Goal: Task Accomplishment & Management: Manage account settings

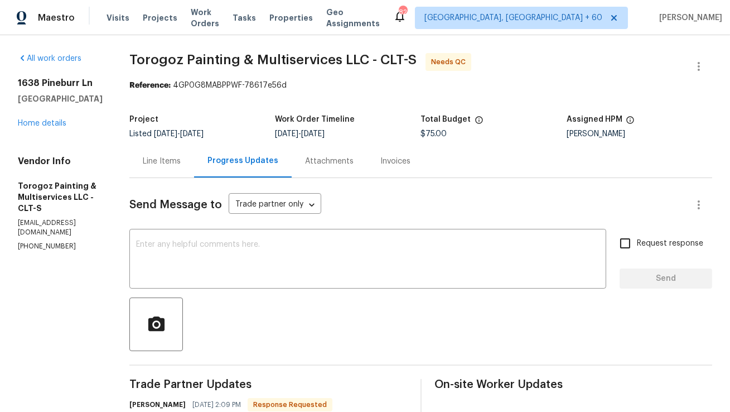
click at [181, 162] on div "Line Items" at bounding box center [162, 161] width 38 height 11
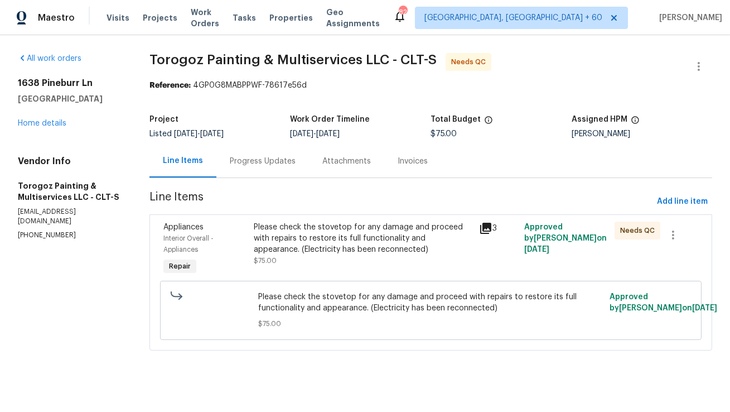
click at [325, 236] on div "Please check the stovetop for any damage and proceed with repairs to restore it…" at bounding box center [363, 237] width 219 height 33
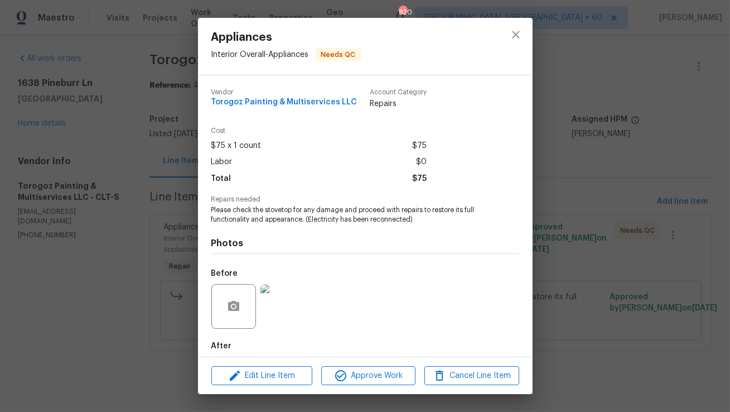
scroll to position [56, 0]
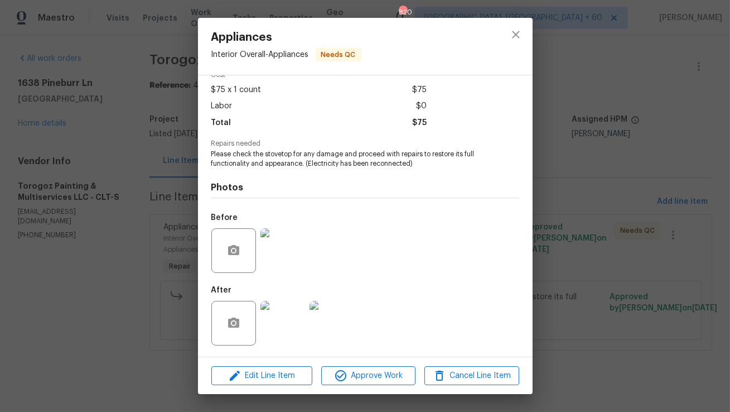
click at [287, 328] on img at bounding box center [282, 323] width 45 height 45
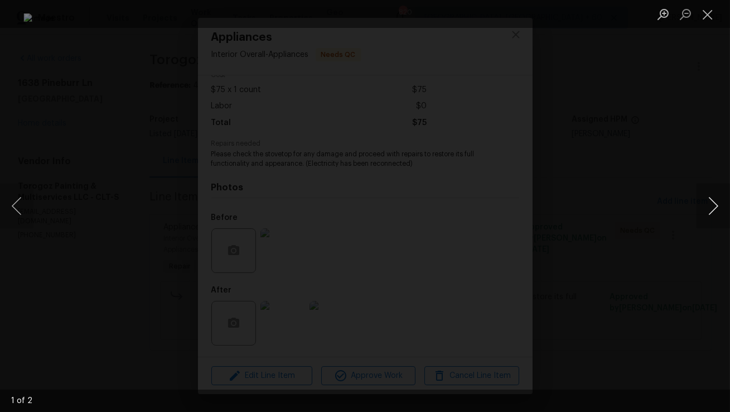
click at [709, 214] on button "Next image" at bounding box center [713, 205] width 33 height 45
click at [19, 210] on button "Previous image" at bounding box center [16, 205] width 33 height 45
click at [717, 206] on button "Next image" at bounding box center [713, 205] width 33 height 45
click at [708, 9] on button "Close lightbox" at bounding box center [708, 14] width 22 height 20
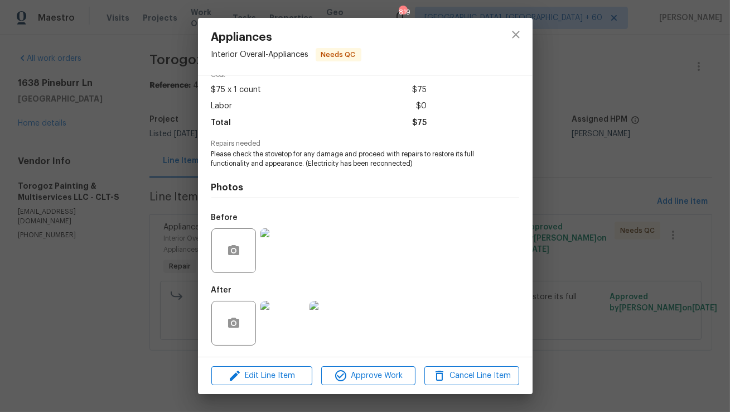
click at [421, 264] on div "Before" at bounding box center [365, 243] width 308 height 72
click at [521, 28] on icon "close" at bounding box center [515, 34] width 13 height 13
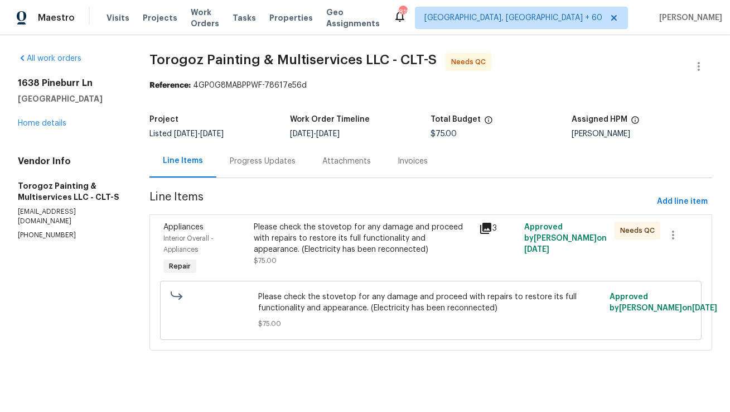
click at [268, 159] on div "Progress Updates" at bounding box center [263, 161] width 66 height 11
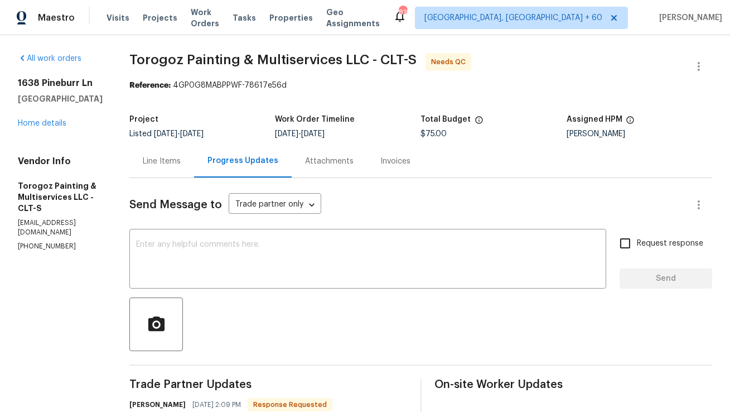
click at [181, 161] on div "Line Items" at bounding box center [162, 161] width 38 height 11
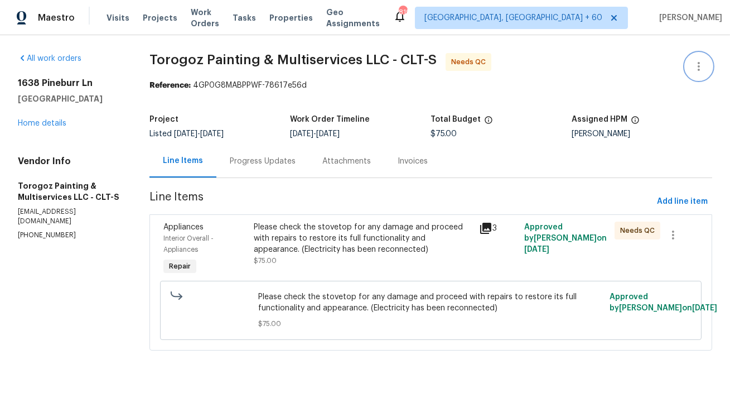
click at [699, 66] on icon "button" at bounding box center [699, 66] width 2 height 9
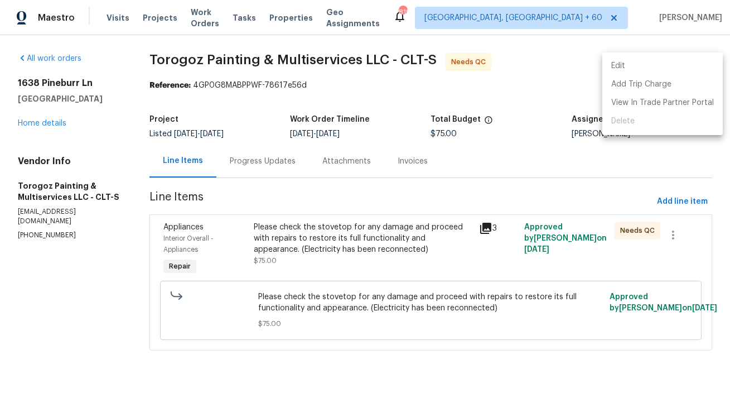
click at [680, 66] on li "Edit" at bounding box center [662, 66] width 120 height 18
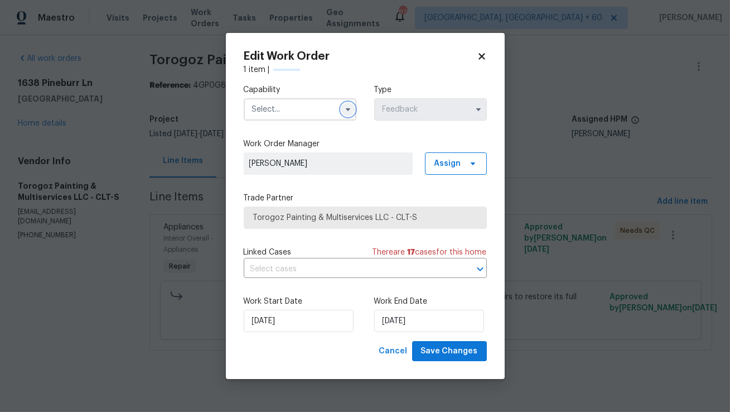
click at [347, 106] on icon "button" at bounding box center [348, 109] width 9 height 9
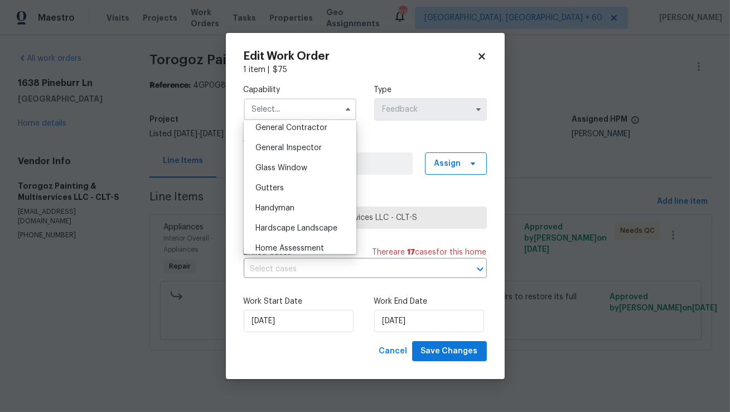
scroll to position [547, 0]
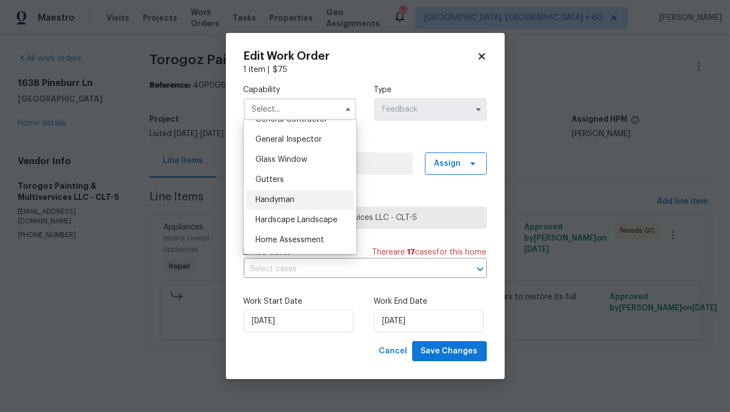
click at [296, 202] on div "Handyman" at bounding box center [299, 200] width 107 height 20
type input "Handyman"
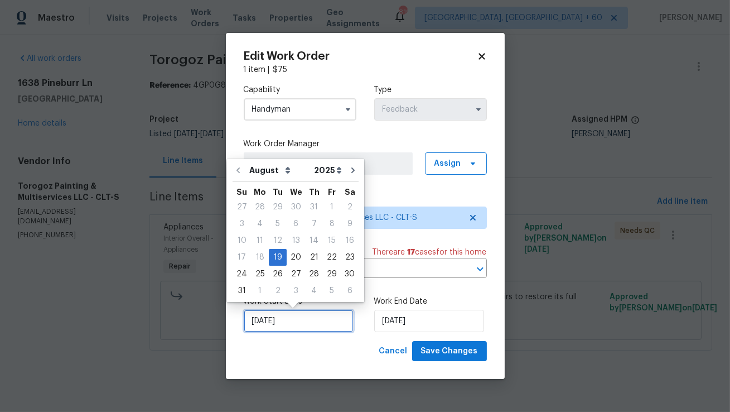
click at [312, 321] on input "19/08/2025" at bounding box center [299, 321] width 110 height 22
click at [299, 260] on div "20" at bounding box center [296, 257] width 18 height 16
type input "20/08/2025"
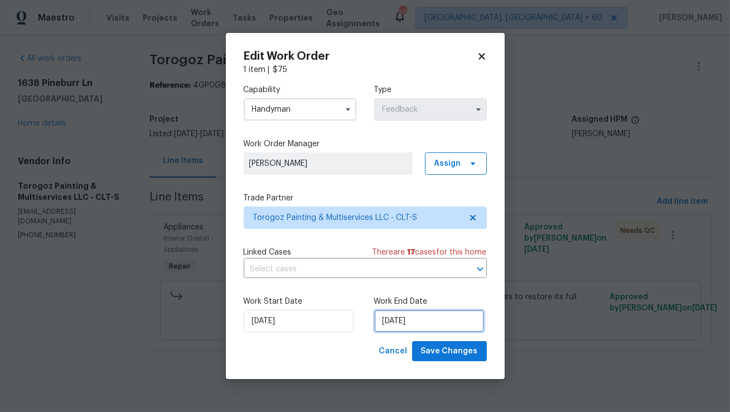
click at [395, 321] on input "21/08/2025" at bounding box center [429, 321] width 110 height 22
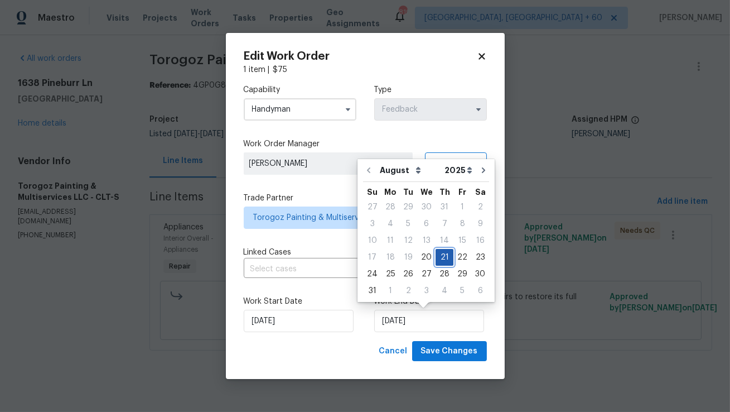
click at [439, 259] on div "21" at bounding box center [445, 257] width 18 height 16
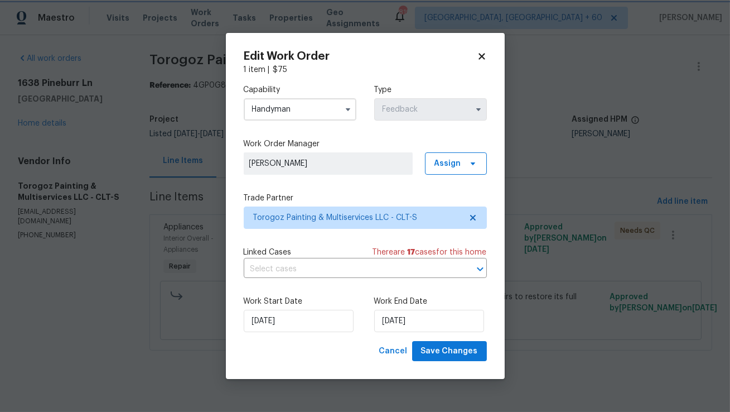
click at [351, 341] on div "Cancel Save Changes" at bounding box center [365, 351] width 243 height 21
click at [466, 362] on div "Edit Work Order 1 item | $ 75 Capability Handyman Type Feedback Work Order Mana…" at bounding box center [365, 206] width 279 height 346
click at [466, 360] on button "Save Changes" at bounding box center [449, 351] width 75 height 21
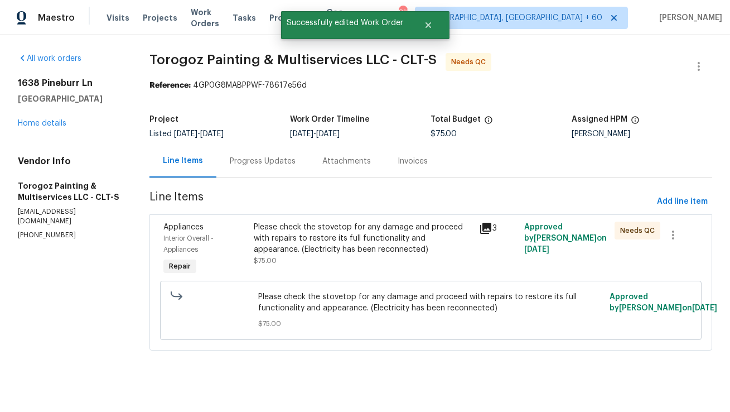
click at [383, 249] on div "Please check the stovetop for any damage and proceed with repairs to restore it…" at bounding box center [363, 237] width 219 height 33
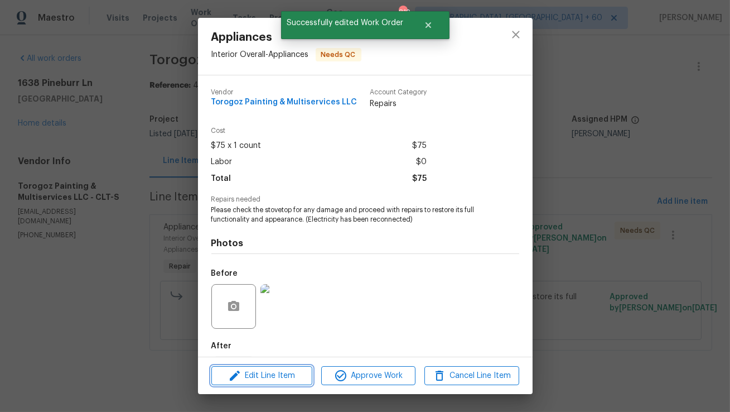
click at [279, 376] on span "Edit Line Item" at bounding box center [262, 376] width 94 height 14
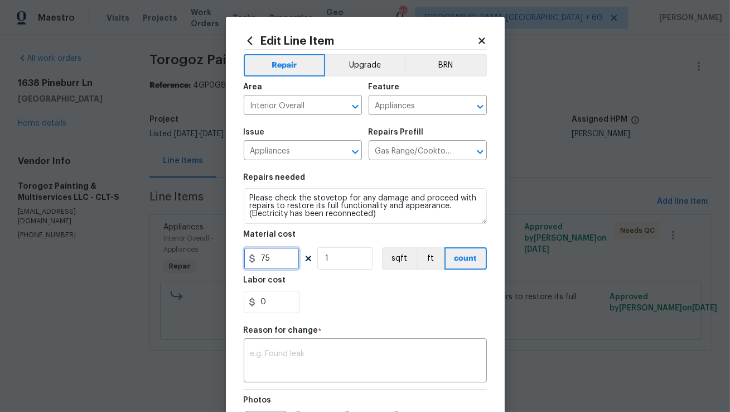
click at [258, 255] on input "75" at bounding box center [272, 258] width 56 height 22
type input "175"
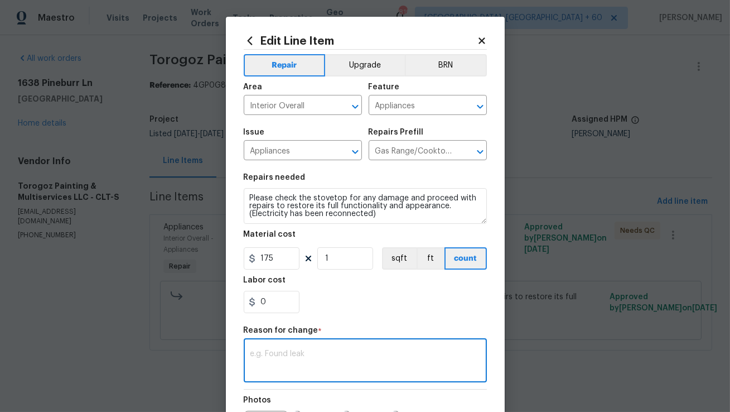
click at [288, 366] on textarea at bounding box center [365, 361] width 230 height 23
paste textarea "(AM) Updated per vendor’s final cost."
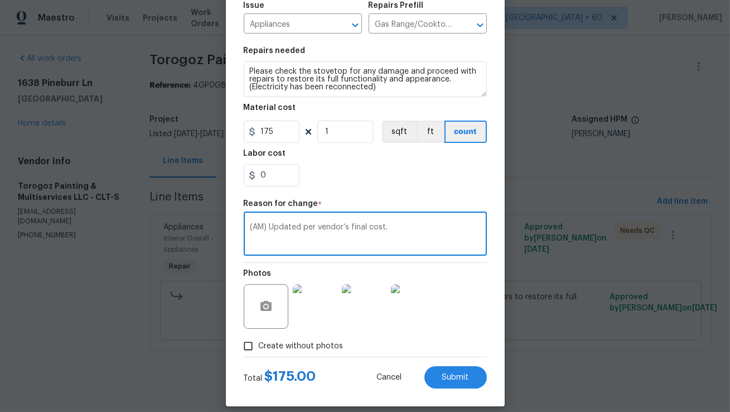
scroll to position [138, 0]
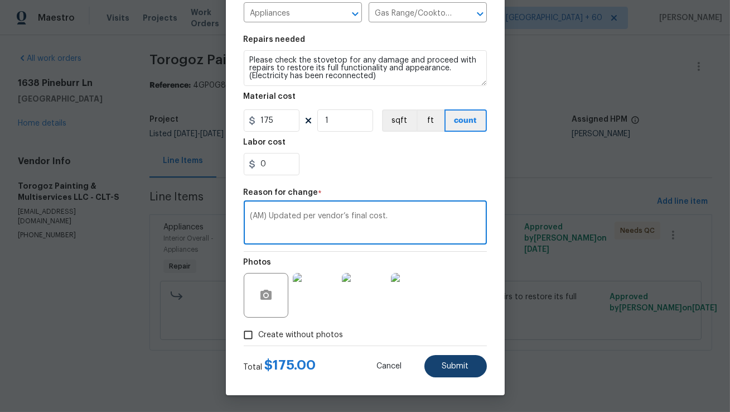
type textarea "(AM) Updated per vendor’s final cost."
click at [465, 373] on button "Submit" at bounding box center [455, 366] width 62 height 22
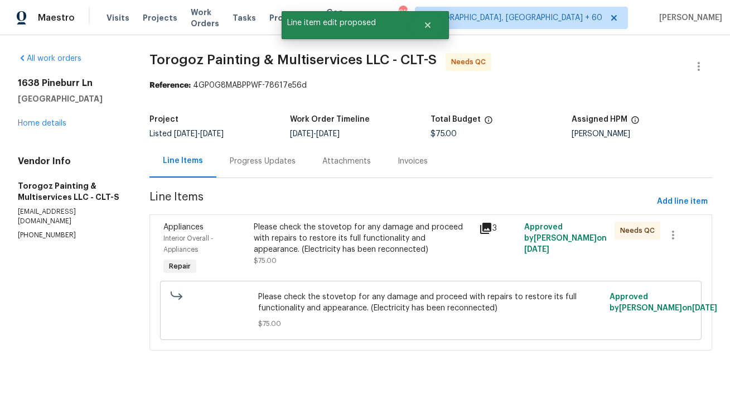
scroll to position [0, 0]
click at [289, 166] on div "Progress Updates" at bounding box center [263, 161] width 66 height 11
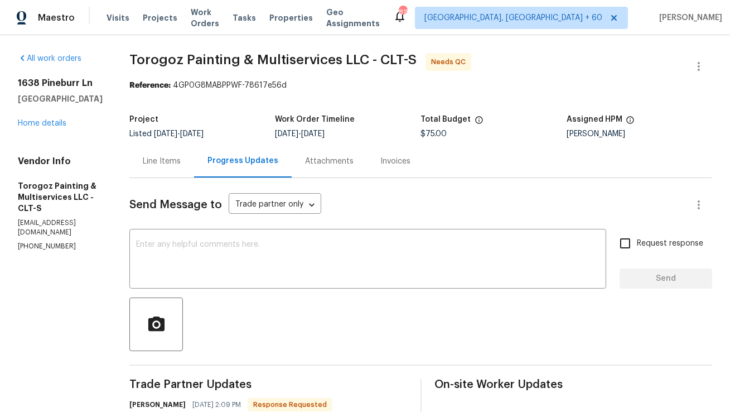
click at [194, 160] on div "Line Items" at bounding box center [161, 160] width 65 height 33
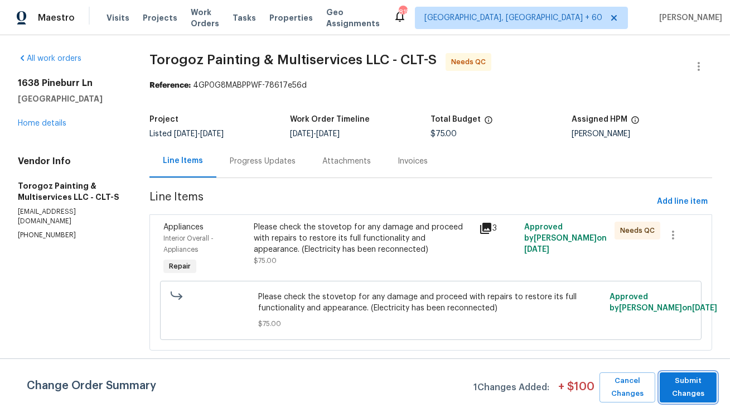
click at [694, 384] on span "Submit Changes" at bounding box center [688, 387] width 46 height 26
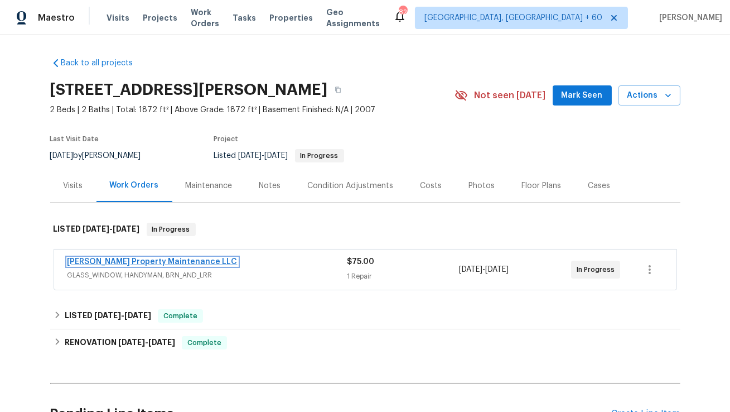
click at [160, 264] on link "Glen Property Maintenance LLC" at bounding box center [152, 262] width 170 height 8
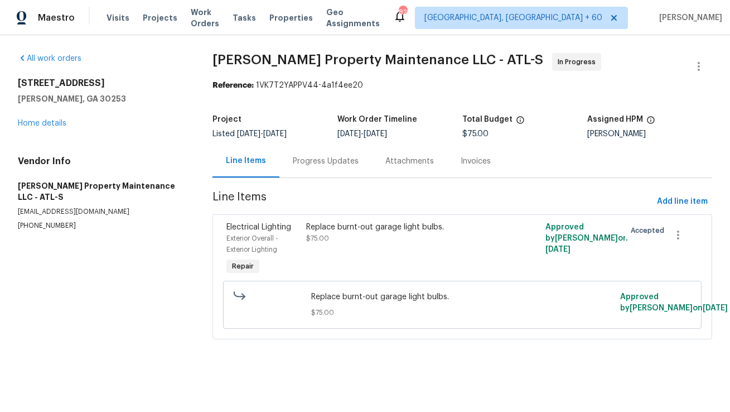
click at [333, 165] on div "Progress Updates" at bounding box center [326, 161] width 66 height 11
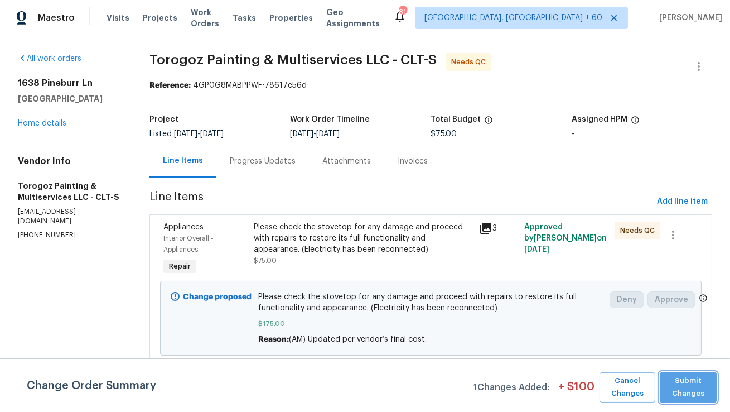
click at [707, 390] on span "Submit Changes" at bounding box center [688, 387] width 46 height 26
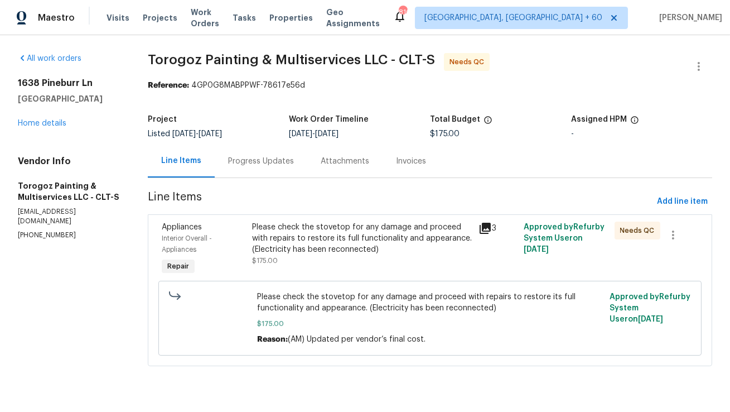
click at [389, 248] on div "Please check the stovetop for any damage and proceed with repairs to restore it…" at bounding box center [362, 237] width 220 height 33
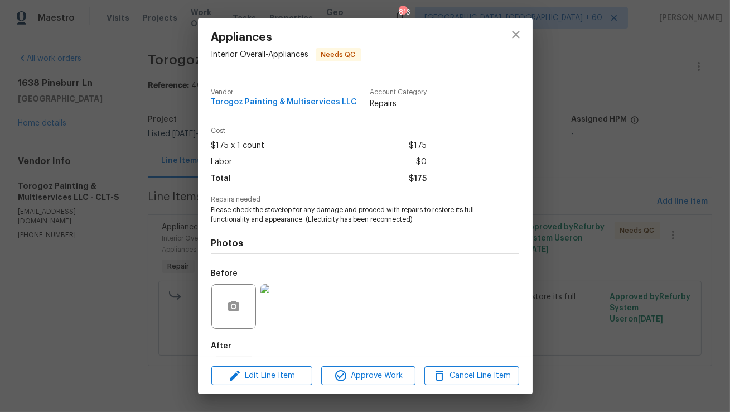
scroll to position [56, 0]
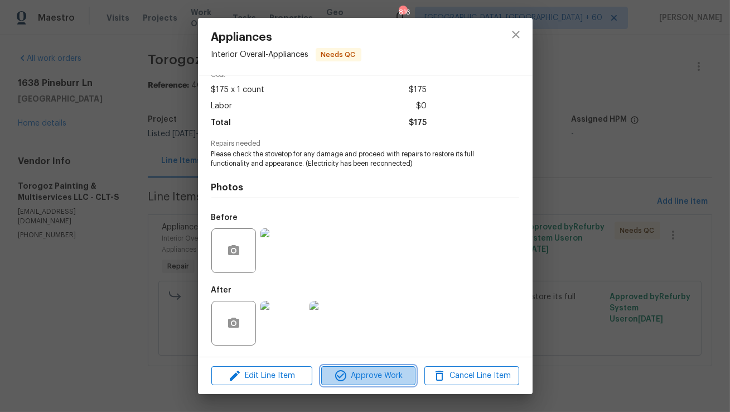
click at [354, 379] on span "Approve Work" at bounding box center [369, 376] width 88 height 14
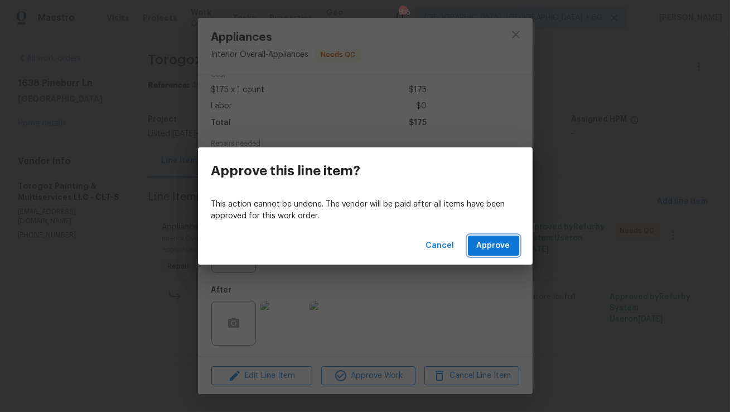
click at [503, 243] on span "Approve" at bounding box center [493, 246] width 33 height 14
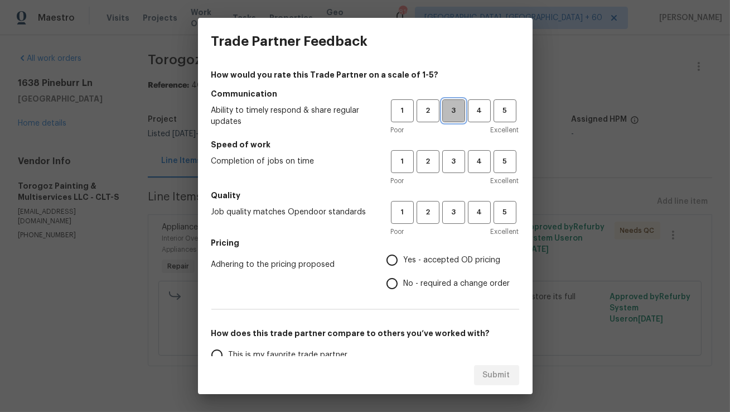
click at [455, 118] on button "3" at bounding box center [453, 110] width 23 height 23
click at [453, 172] on button "3" at bounding box center [453, 161] width 23 height 23
click at [453, 209] on span "3" at bounding box center [453, 212] width 21 height 13
click at [402, 260] on input "Yes - accepted OD pricing" at bounding box center [391, 259] width 23 height 23
radio input "true"
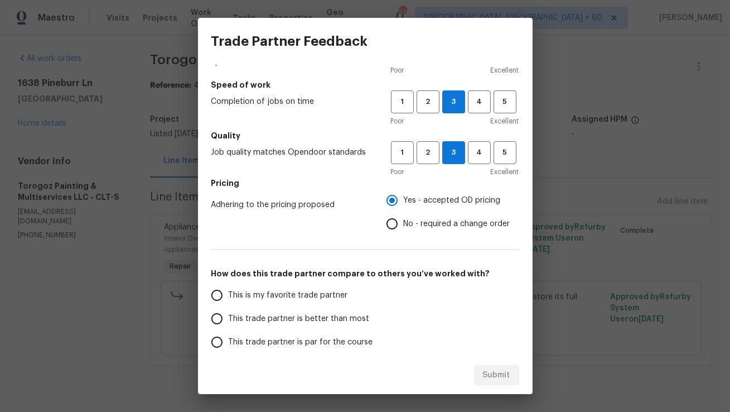
scroll to position [154, 0]
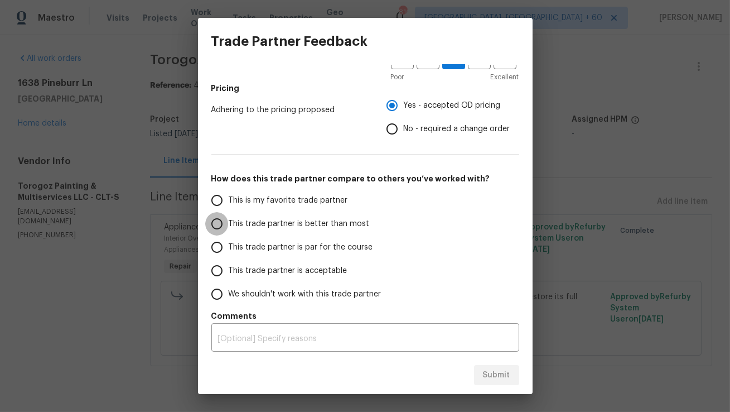
click at [215, 228] on input "This trade partner is better than most" at bounding box center [216, 223] width 23 height 23
click at [502, 379] on span "Submit" at bounding box center [496, 375] width 27 height 14
radio input "true"
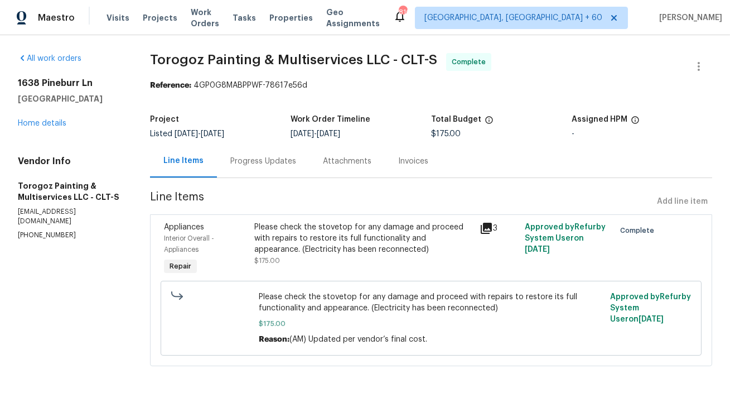
click at [265, 172] on div "Progress Updates" at bounding box center [263, 160] width 93 height 33
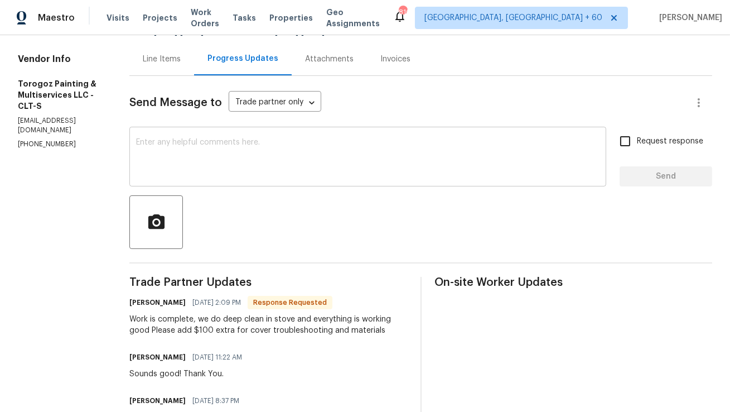
scroll to position [91, 0]
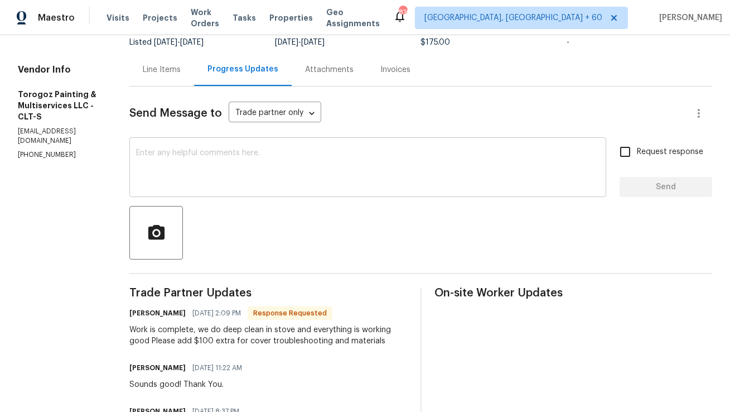
click at [300, 192] on div "x ​" at bounding box center [367, 168] width 477 height 57
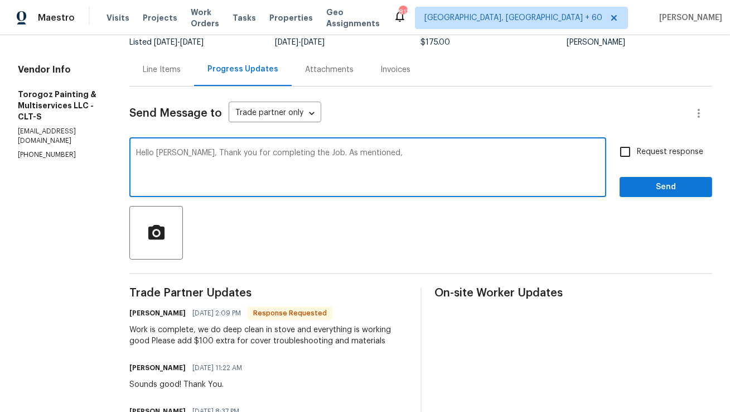
click at [354, 155] on textarea "Hello Ricardo, Thank you for completing the Job. As mentioned," at bounding box center [367, 168] width 463 height 39
click at [429, 157] on textarea "Hello Ricardo, Thank you for completing the Job. As you mentioned," at bounding box center [367, 168] width 463 height 39
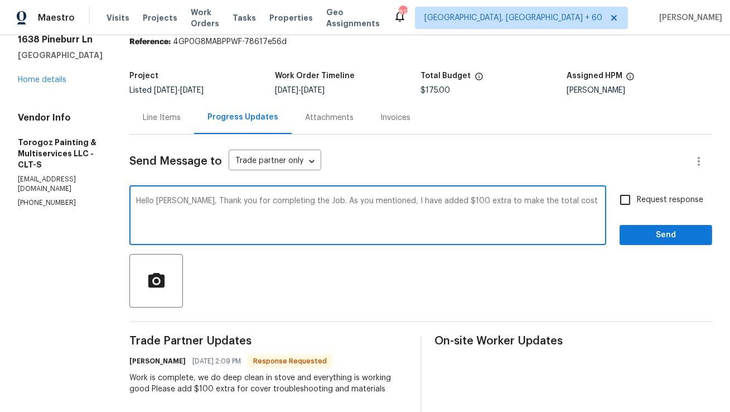
scroll to position [49, 0]
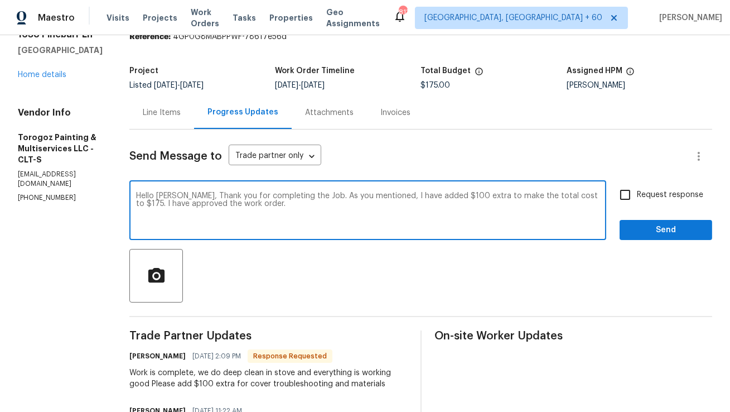
drag, startPoint x: 307, startPoint y: 202, endPoint x: 157, endPoint y: 184, distance: 151.1
click at [157, 183] on div "All work orders 1638 Pineburr Ln Rock Hill, SC 29730 Home details Vendor Info T…" at bounding box center [365, 297] width 730 height 620
paste textarea "Thank you for completing the job. As requested, I’ve added the additional $100,…"
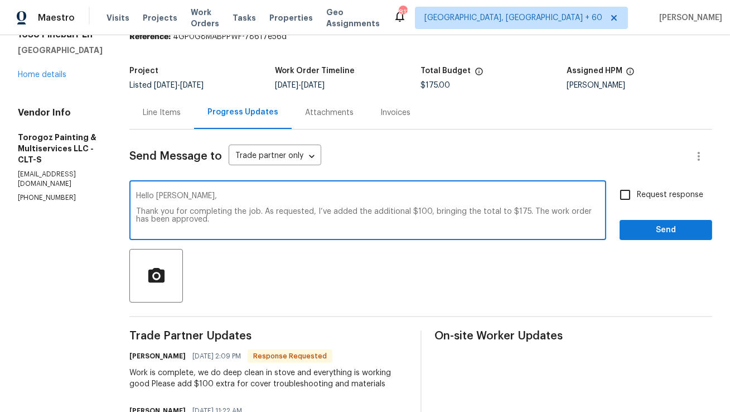
click at [353, 213] on textarea "Hello Ricardo, Thank you for completing the job. As requested, I’ve added the a…" at bounding box center [367, 211] width 463 height 39
click at [371, 217] on textarea "Hello Ricardo, Thank you for completing the job. As requested, I have added the…" at bounding box center [367, 211] width 463 height 39
type textarea "Hello Ricardo, Thank you for completing the job. As requested, I have added the…"
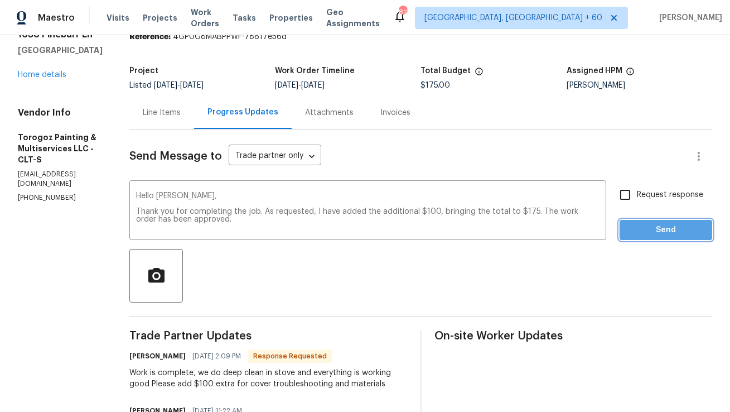
click at [657, 230] on span "Send" at bounding box center [665, 230] width 75 height 14
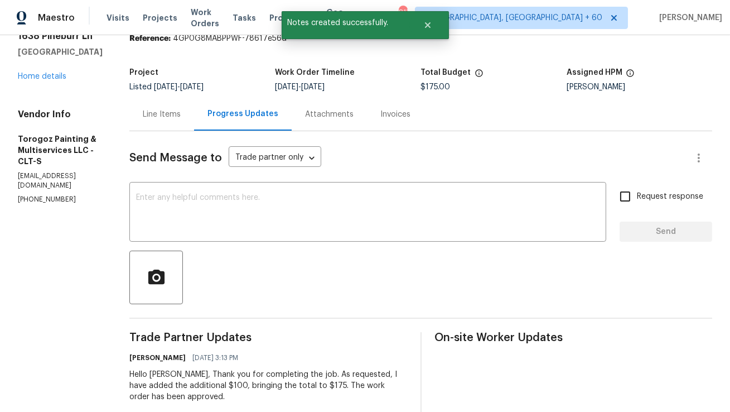
scroll to position [0, 0]
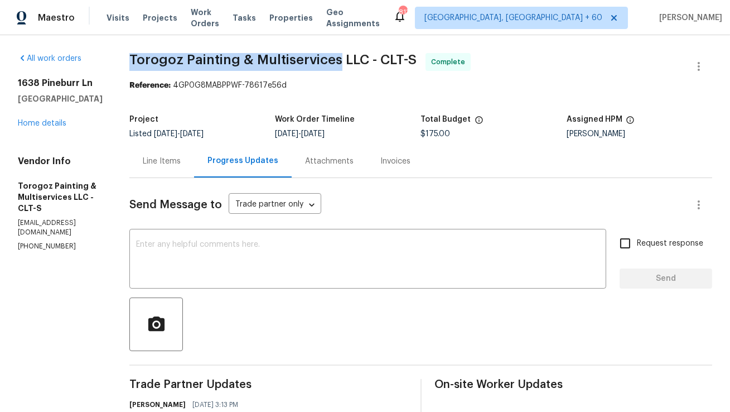
copy span "Torogoz Painting & Multiservices"
drag, startPoint x: 159, startPoint y: 60, endPoint x: 363, endPoint y: 63, distance: 204.1
click at [363, 63] on span "Torogoz Painting & Multiservices LLC - CLT-S" at bounding box center [272, 59] width 287 height 13
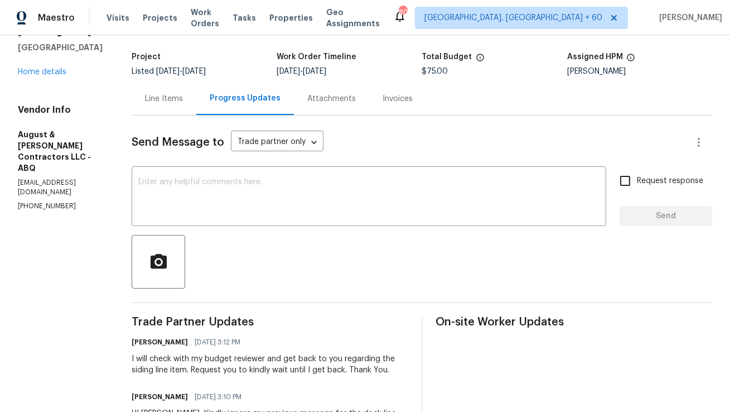
scroll to position [67, 0]
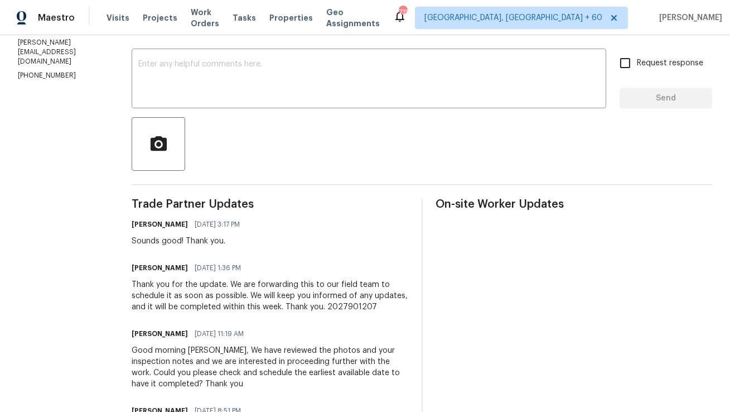
scroll to position [182, 0]
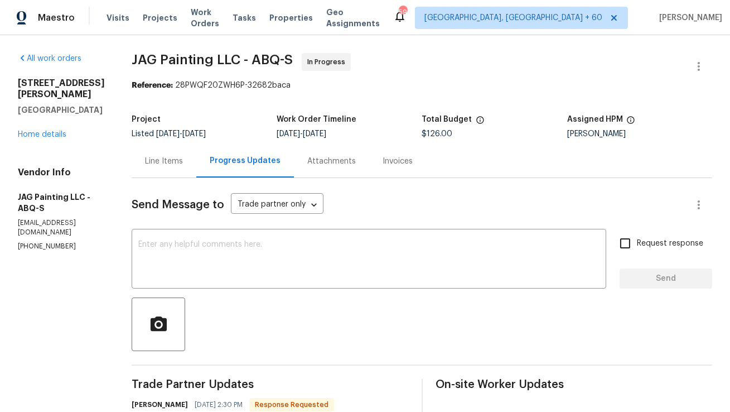
scroll to position [291, 0]
